Goal: Task Accomplishment & Management: Manage account settings

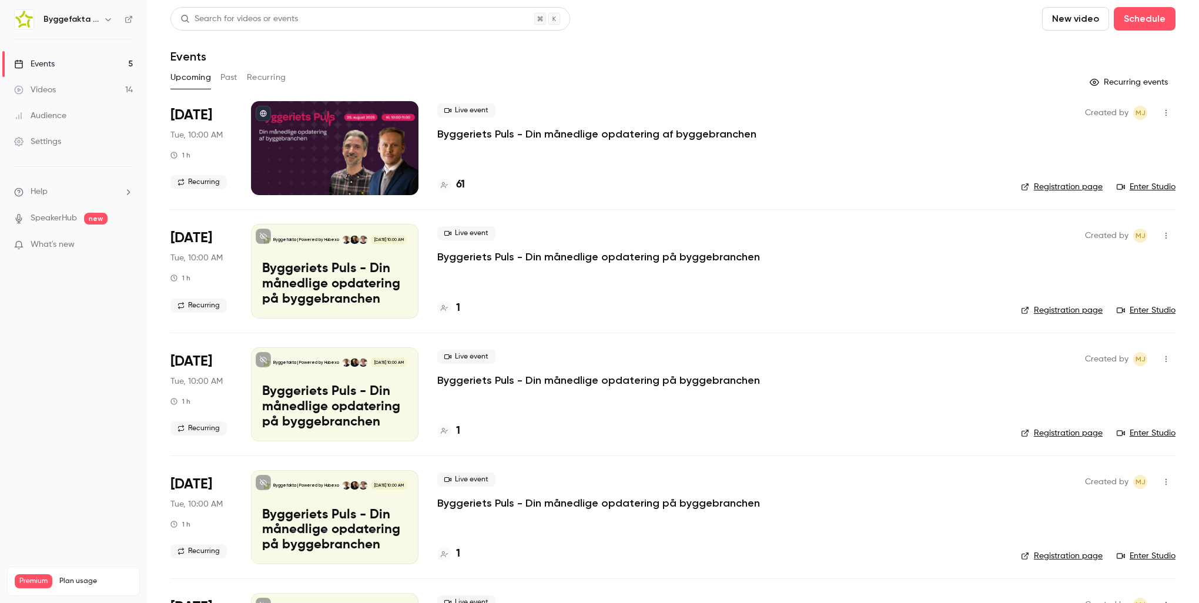
click at [641, 257] on p "Byggeriets Puls - Din månedlige opdatering på byggebranchen" at bounding box center [598, 257] width 323 height 14
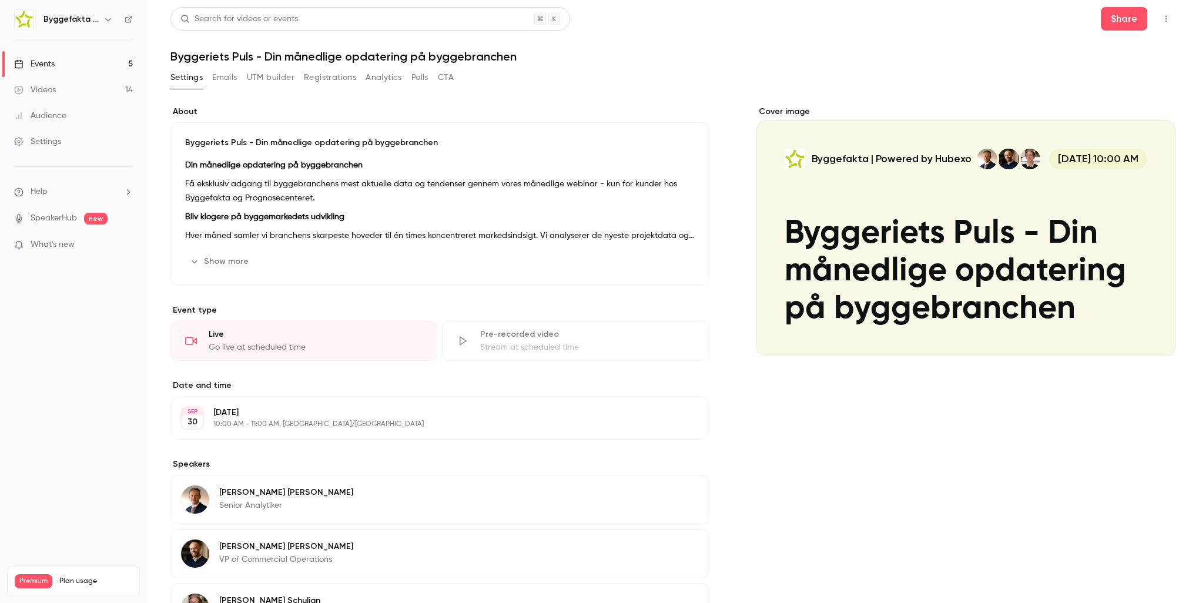
click at [321, 81] on button "Registrations" at bounding box center [330, 77] width 52 height 19
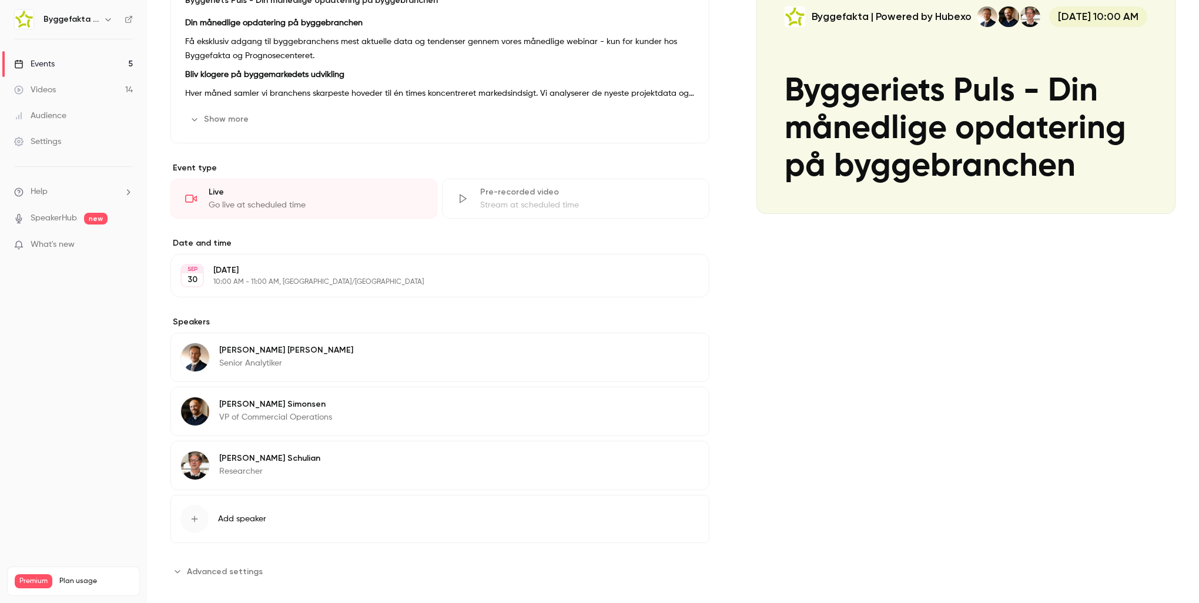
scroll to position [153, 0]
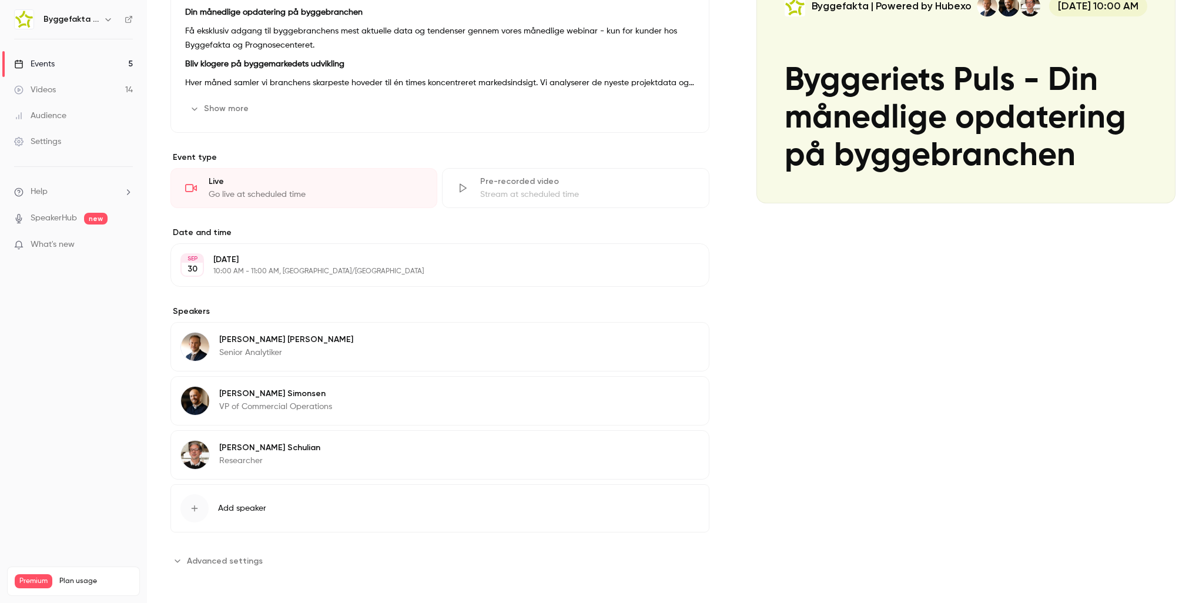
click at [679, 397] on button "Edit" at bounding box center [677, 395] width 43 height 19
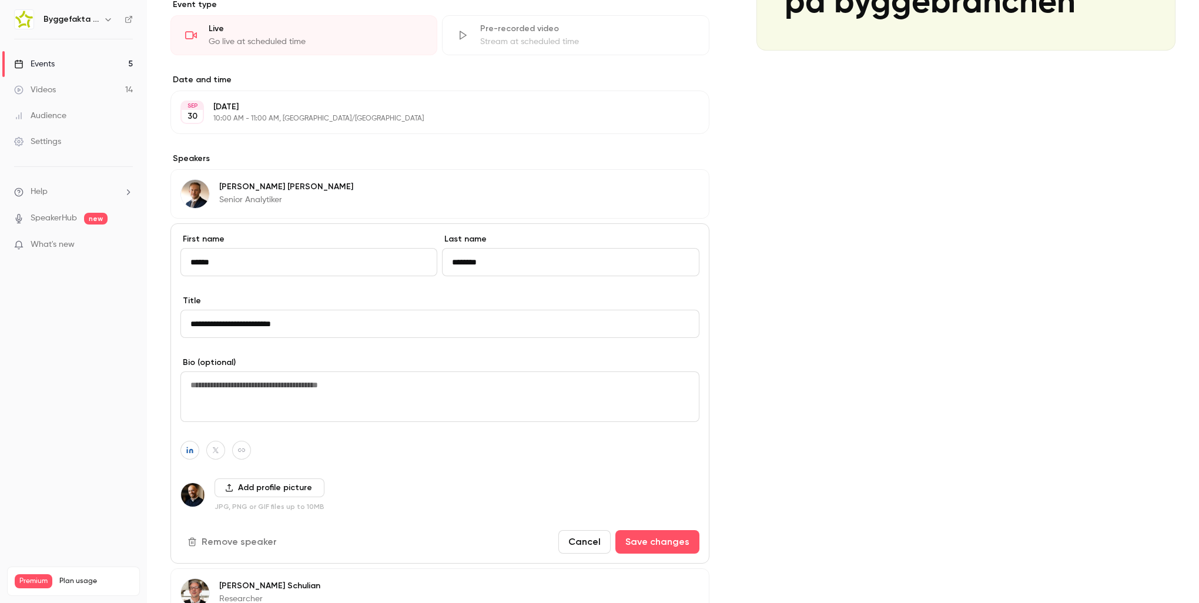
scroll to position [388, 0]
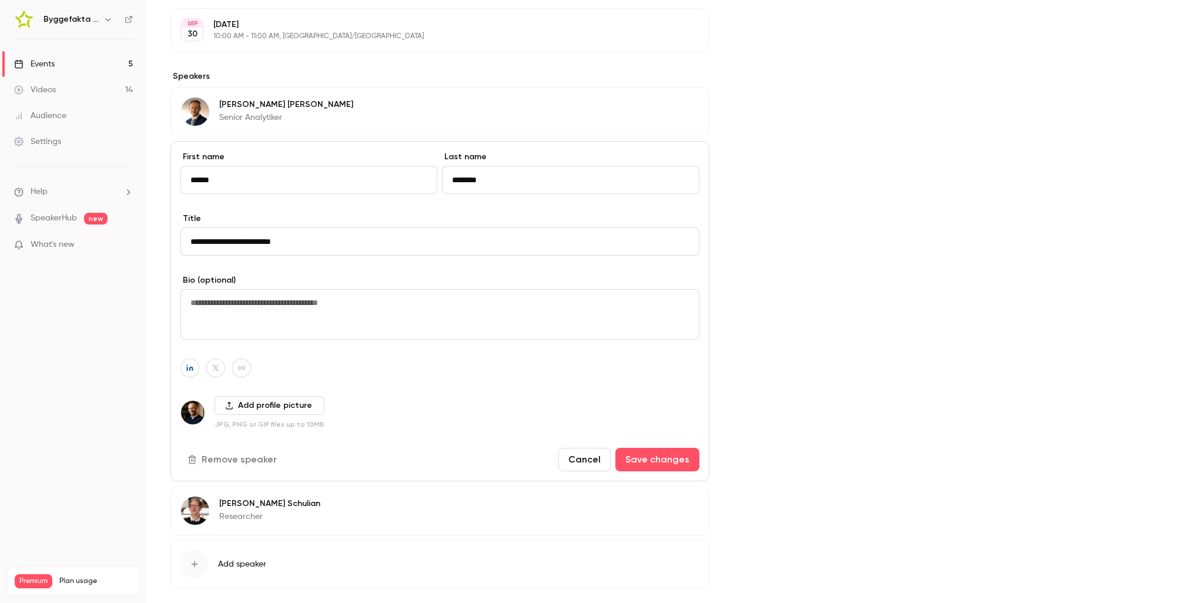
click at [247, 457] on button "Remove speaker" at bounding box center [233, 460] width 106 height 24
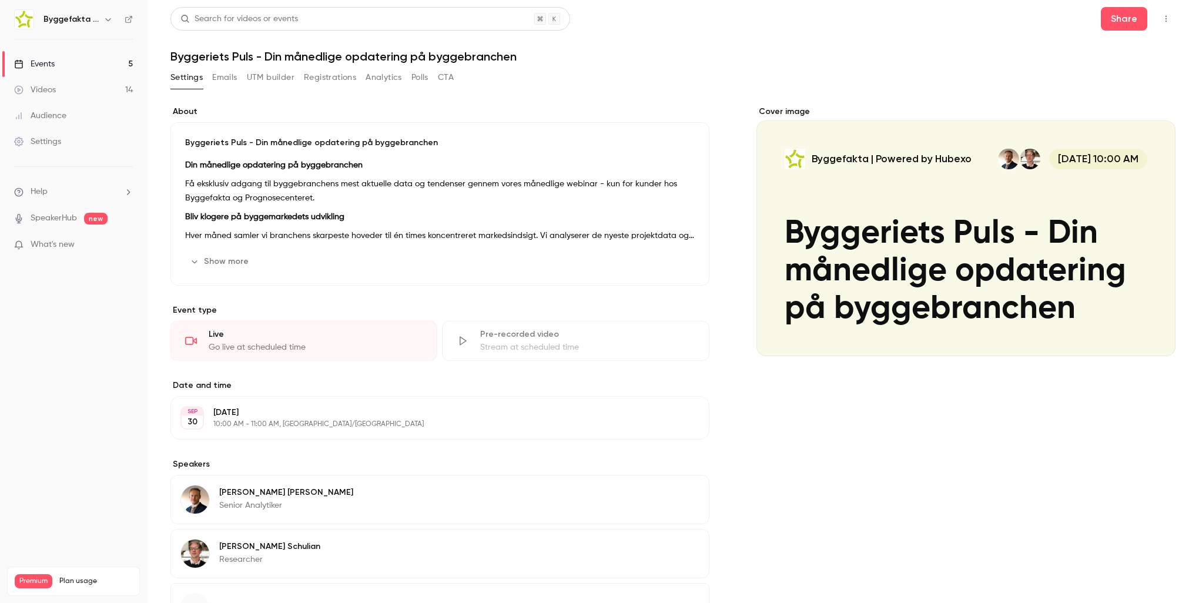
scroll to position [99, 0]
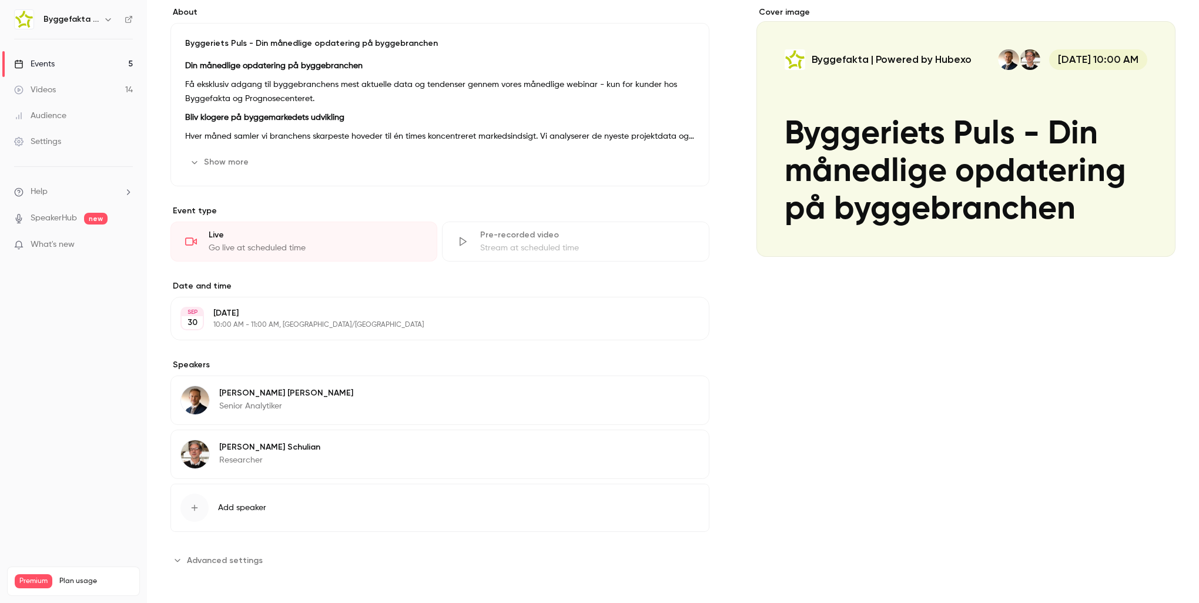
click at [253, 554] on span "Advanced settings" at bounding box center [225, 560] width 76 height 12
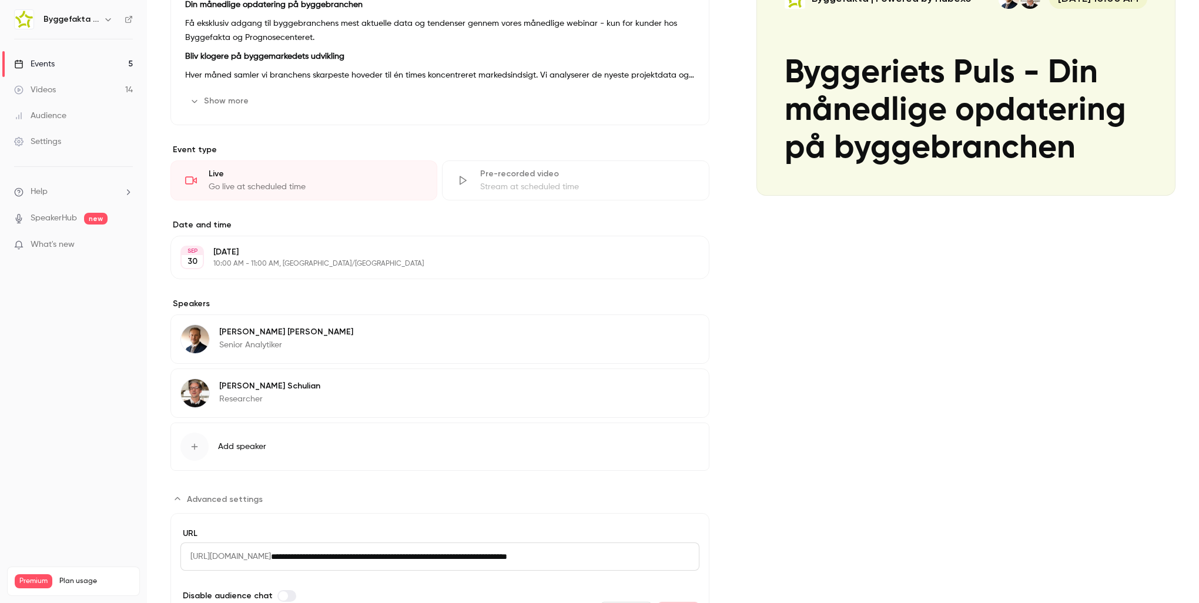
scroll to position [230, 0]
